Goal: Communication & Community: Ask a question

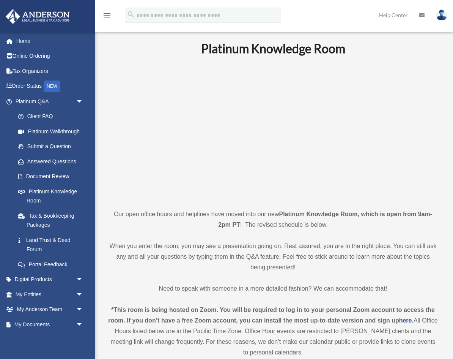
scroll to position [2, 0]
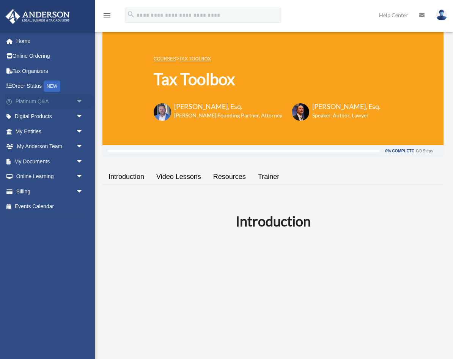
click at [36, 102] on link "Platinum Q&A arrow_drop_down" at bounding box center [50, 101] width 90 height 15
click at [80, 101] on span "arrow_drop_down" at bounding box center [83, 102] width 15 height 16
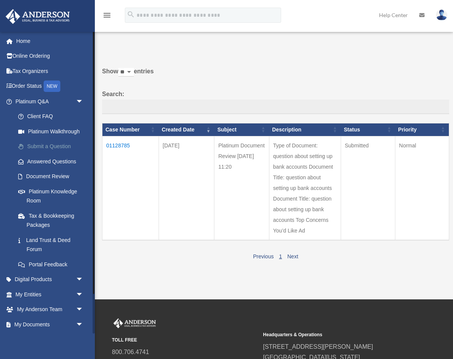
click at [69, 146] on link "Submit a Question" at bounding box center [53, 146] width 84 height 15
click at [38, 147] on link "Submit a Question" at bounding box center [53, 146] width 84 height 15
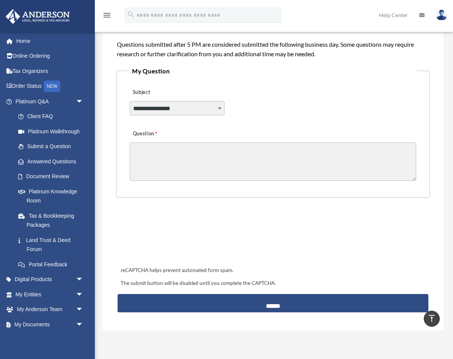
scroll to position [161, 0]
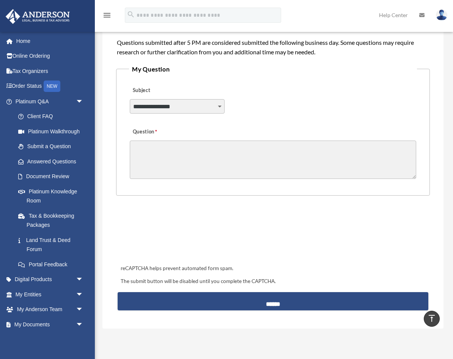
click at [297, 150] on textarea "Question" at bounding box center [273, 159] width 286 height 38
paste textarea "**********"
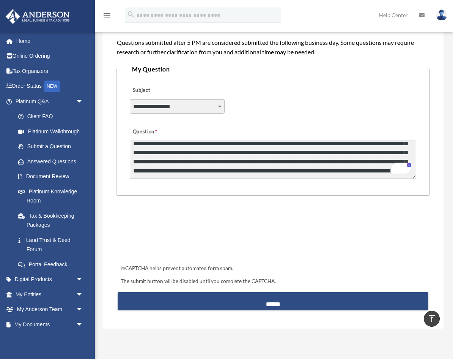
scroll to position [19, 0]
type textarea "**********"
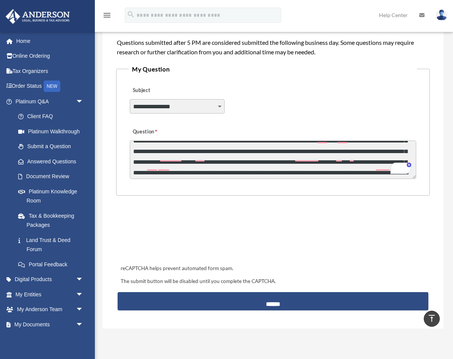
click at [211, 105] on select "**********" at bounding box center [177, 106] width 95 height 14
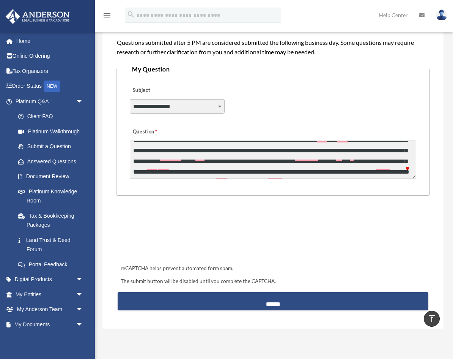
select select "******"
click at [130, 99] on select "**********" at bounding box center [177, 106] width 95 height 14
click at [220, 107] on select "**********" at bounding box center [177, 106] width 95 height 14
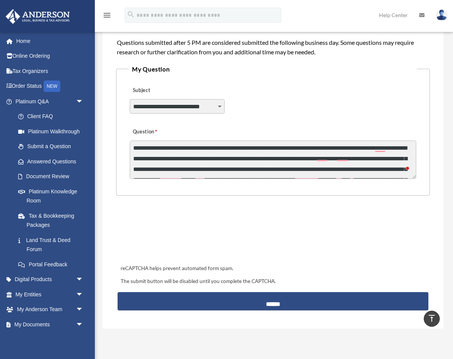
scroll to position [2, 0]
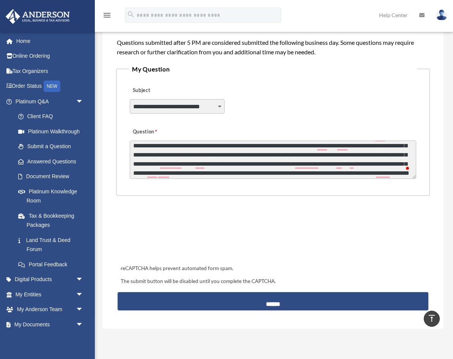
click at [351, 146] on textarea "**********" at bounding box center [273, 159] width 286 height 38
click at [309, 156] on textarea "**********" at bounding box center [273, 159] width 286 height 38
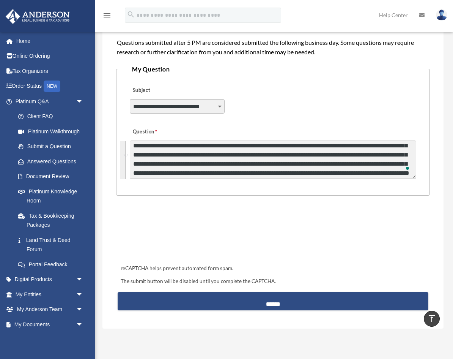
paste textarea "**********"
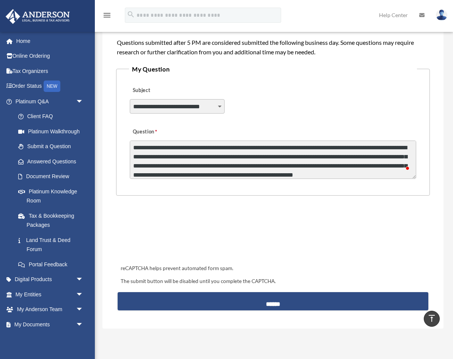
scroll to position [5, 0]
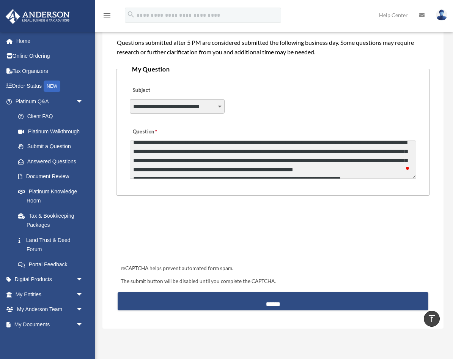
click at [349, 161] on textarea "Question" at bounding box center [273, 159] width 286 height 38
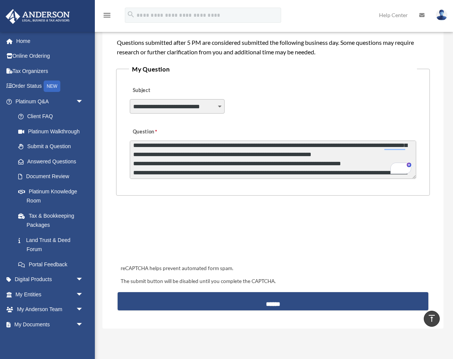
click at [244, 155] on textarea "Question" at bounding box center [273, 159] width 286 height 38
click at [326, 156] on textarea "Question" at bounding box center [273, 159] width 286 height 38
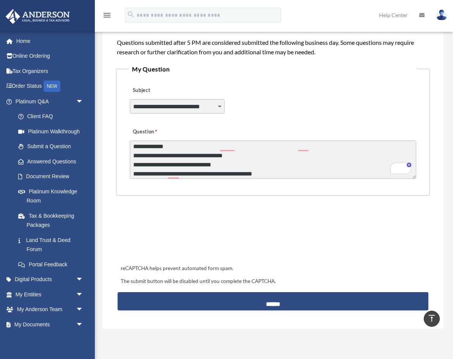
click at [198, 148] on textarea "Question" at bounding box center [273, 159] width 286 height 38
click at [241, 149] on textarea "Question" at bounding box center [273, 159] width 286 height 38
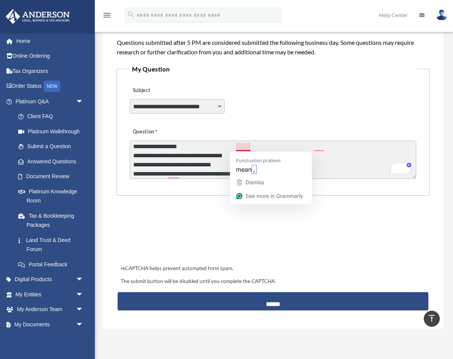
click at [241, 149] on textarea "Question" at bounding box center [273, 159] width 286 height 38
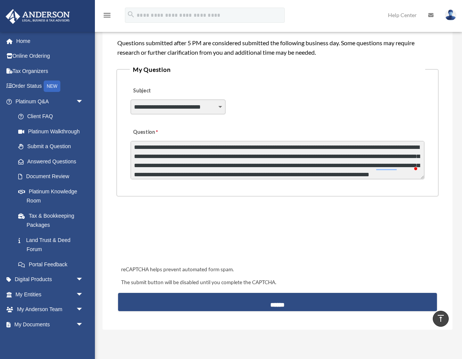
click at [335, 148] on textarea "Question" at bounding box center [278, 160] width 294 height 38
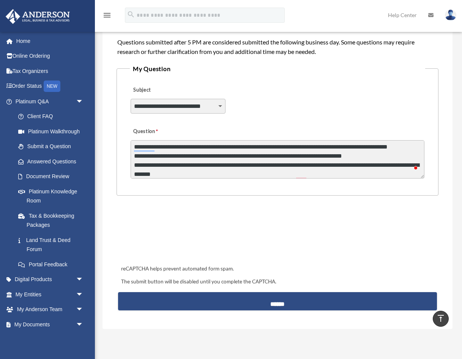
click at [154, 158] on textarea "Question" at bounding box center [278, 159] width 294 height 38
click at [271, 148] on textarea "Question" at bounding box center [278, 159] width 294 height 38
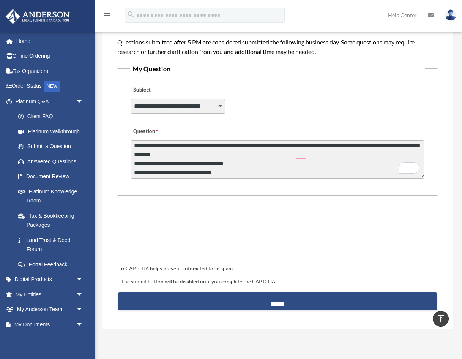
click at [132, 164] on textarea "Question" at bounding box center [278, 159] width 294 height 38
click at [280, 156] on textarea "Question" at bounding box center [278, 159] width 294 height 38
click at [371, 156] on textarea "Question" at bounding box center [278, 159] width 294 height 38
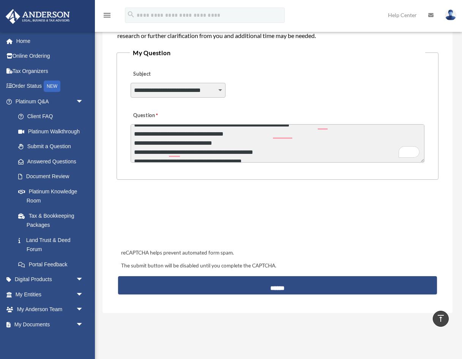
scroll to position [64, 0]
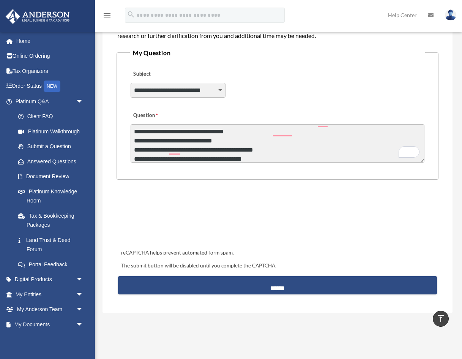
click at [252, 141] on textarea "Question" at bounding box center [278, 143] width 294 height 38
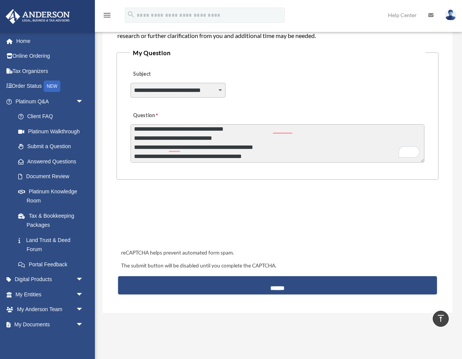
scroll to position [69, 0]
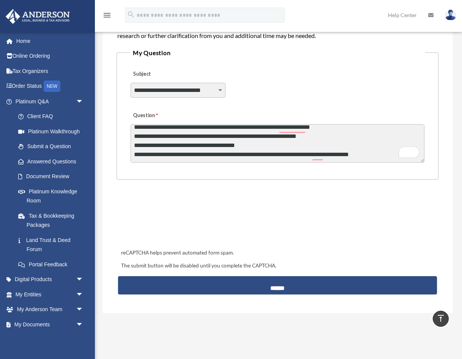
click at [347, 137] on textarea "Question" at bounding box center [278, 143] width 294 height 38
click at [306, 138] on textarea "Question" at bounding box center [278, 143] width 294 height 38
click at [381, 136] on textarea "Question" at bounding box center [278, 143] width 294 height 38
click at [290, 139] on textarea "Question" at bounding box center [278, 143] width 294 height 38
click at [166, 146] on textarea "Question" at bounding box center [278, 143] width 294 height 38
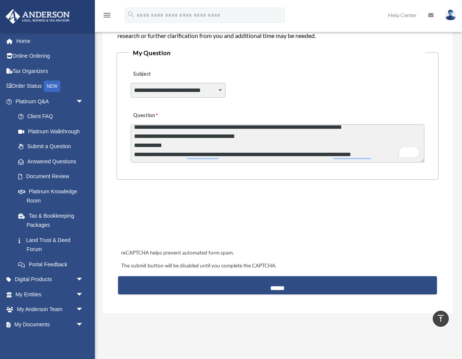
click at [280, 157] on textarea "Question" at bounding box center [278, 143] width 294 height 38
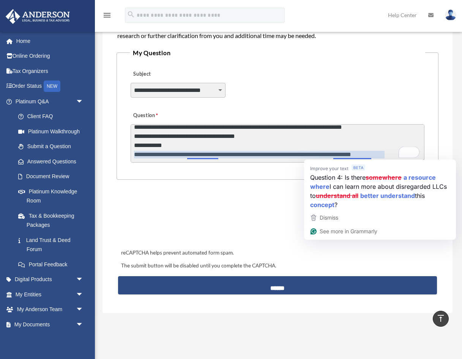
click at [368, 155] on textarea "Question" at bounding box center [278, 143] width 294 height 38
drag, startPoint x: 368, startPoint y: 155, endPoint x: 375, endPoint y: 156, distance: 6.9
click at [375, 156] on textarea "Question" at bounding box center [278, 143] width 294 height 38
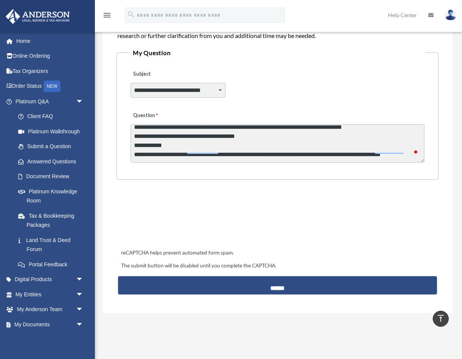
click at [374, 148] on textarea "Question" at bounding box center [278, 143] width 294 height 38
click at [225, 143] on textarea "Question" at bounding box center [278, 143] width 294 height 38
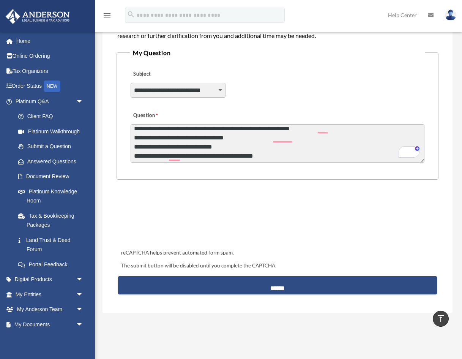
click at [188, 138] on textarea "Question" at bounding box center [278, 143] width 294 height 38
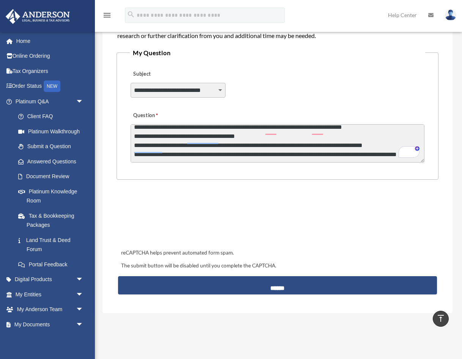
click at [223, 131] on textarea "Question" at bounding box center [278, 143] width 294 height 38
click at [366, 130] on textarea "Question" at bounding box center [278, 143] width 294 height 38
click at [417, 133] on textarea "Question" at bounding box center [278, 143] width 294 height 38
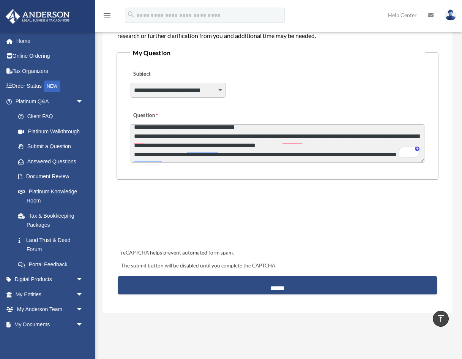
click at [168, 139] on textarea "Question" at bounding box center [278, 143] width 294 height 38
click at [181, 139] on textarea "Question" at bounding box center [278, 143] width 294 height 38
click at [235, 141] on textarea "Question" at bounding box center [278, 143] width 294 height 38
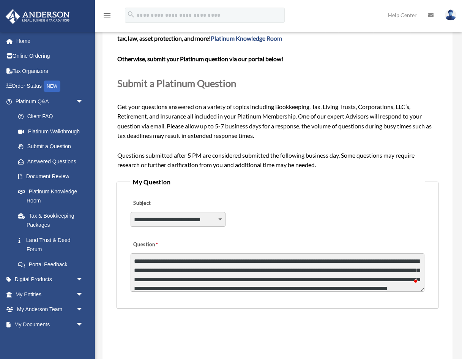
click at [216, 260] on textarea "Question" at bounding box center [278, 272] width 294 height 38
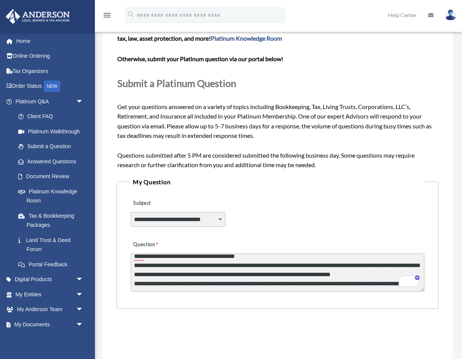
click at [173, 274] on textarea "Question" at bounding box center [278, 272] width 294 height 38
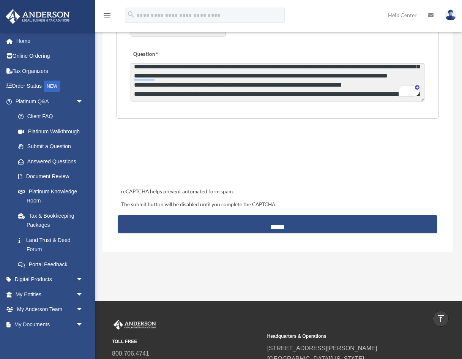
click at [235, 81] on textarea "Question" at bounding box center [278, 82] width 294 height 38
click at [234, 78] on textarea "Question" at bounding box center [278, 82] width 294 height 38
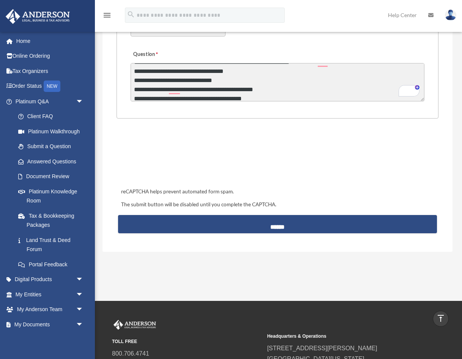
click at [276, 88] on textarea "Question" at bounding box center [278, 82] width 294 height 38
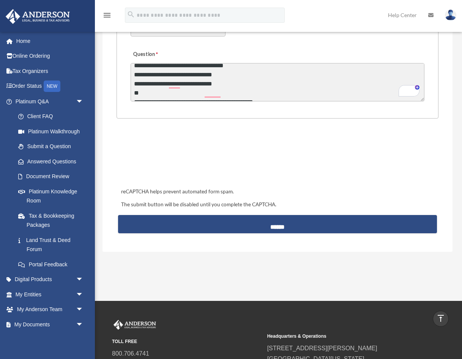
click at [197, 94] on textarea "Question" at bounding box center [278, 82] width 294 height 38
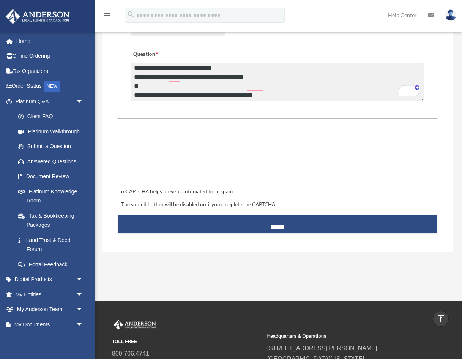
click at [152, 96] on textarea "Question" at bounding box center [278, 82] width 294 height 38
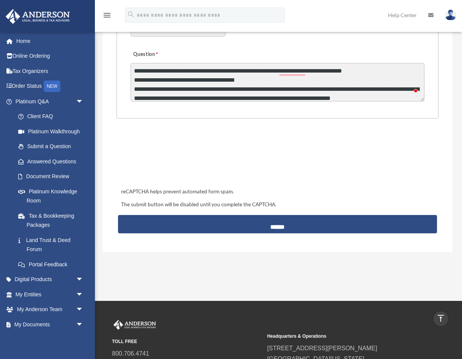
click at [179, 74] on textarea "Question" at bounding box center [278, 82] width 294 height 38
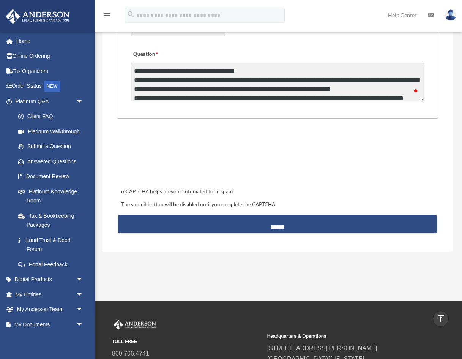
click at [135, 91] on textarea "Question" at bounding box center [278, 82] width 294 height 38
paste textarea "**********"
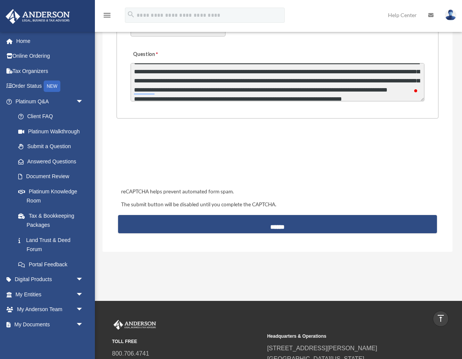
click at [375, 72] on textarea "Question" at bounding box center [278, 82] width 294 height 38
click at [384, 97] on textarea "Question" at bounding box center [278, 82] width 294 height 38
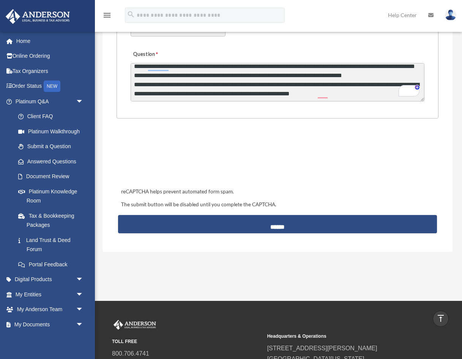
click at [173, 77] on textarea "Question" at bounding box center [278, 82] width 294 height 38
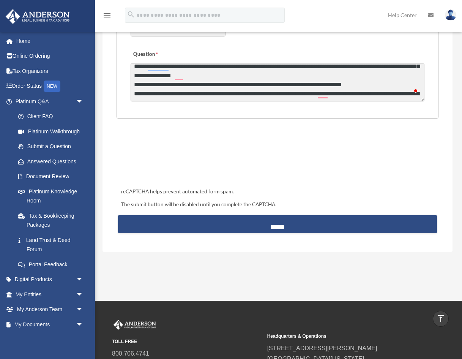
type textarea "**********"
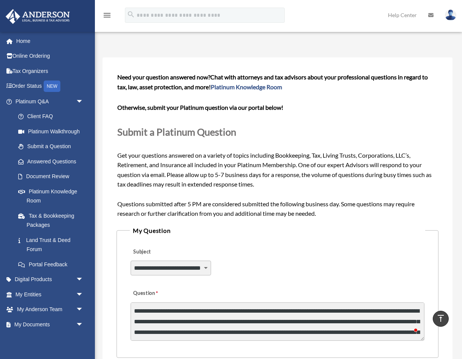
select select "******"
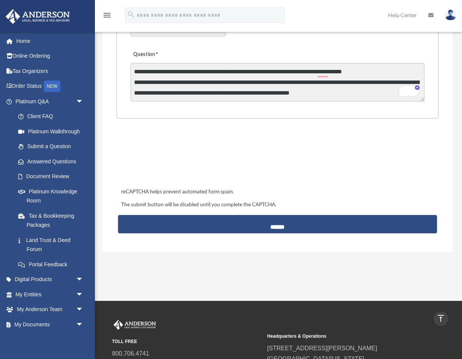
scroll to position [58, 0]
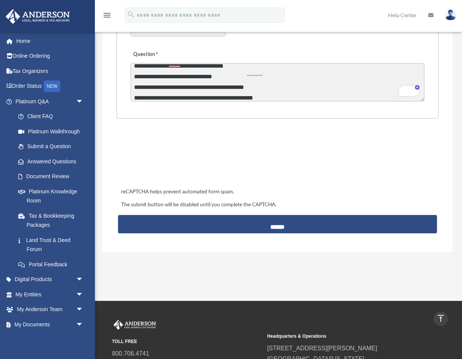
click at [216, 72] on textarea "Question" at bounding box center [278, 82] width 294 height 38
click at [298, 71] on textarea "Question" at bounding box center [278, 82] width 294 height 38
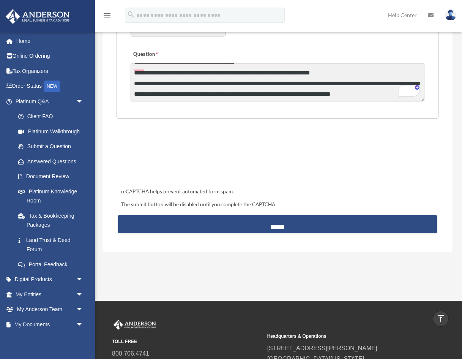
type textarea "**********"
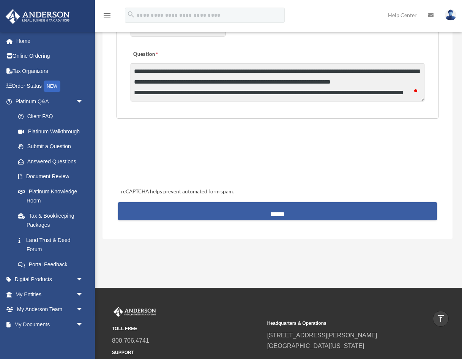
click at [257, 212] on input "******" at bounding box center [277, 211] width 319 height 18
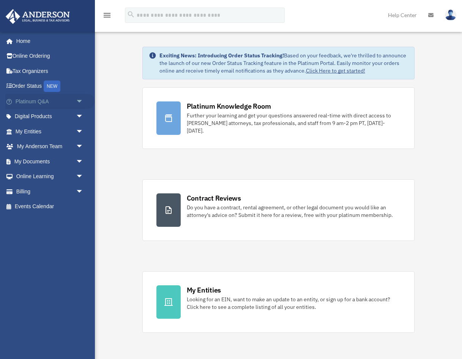
click at [64, 101] on link "Platinum Q&A arrow_drop_down" at bounding box center [50, 101] width 90 height 15
